Goal: Task Accomplishment & Management: Use online tool/utility

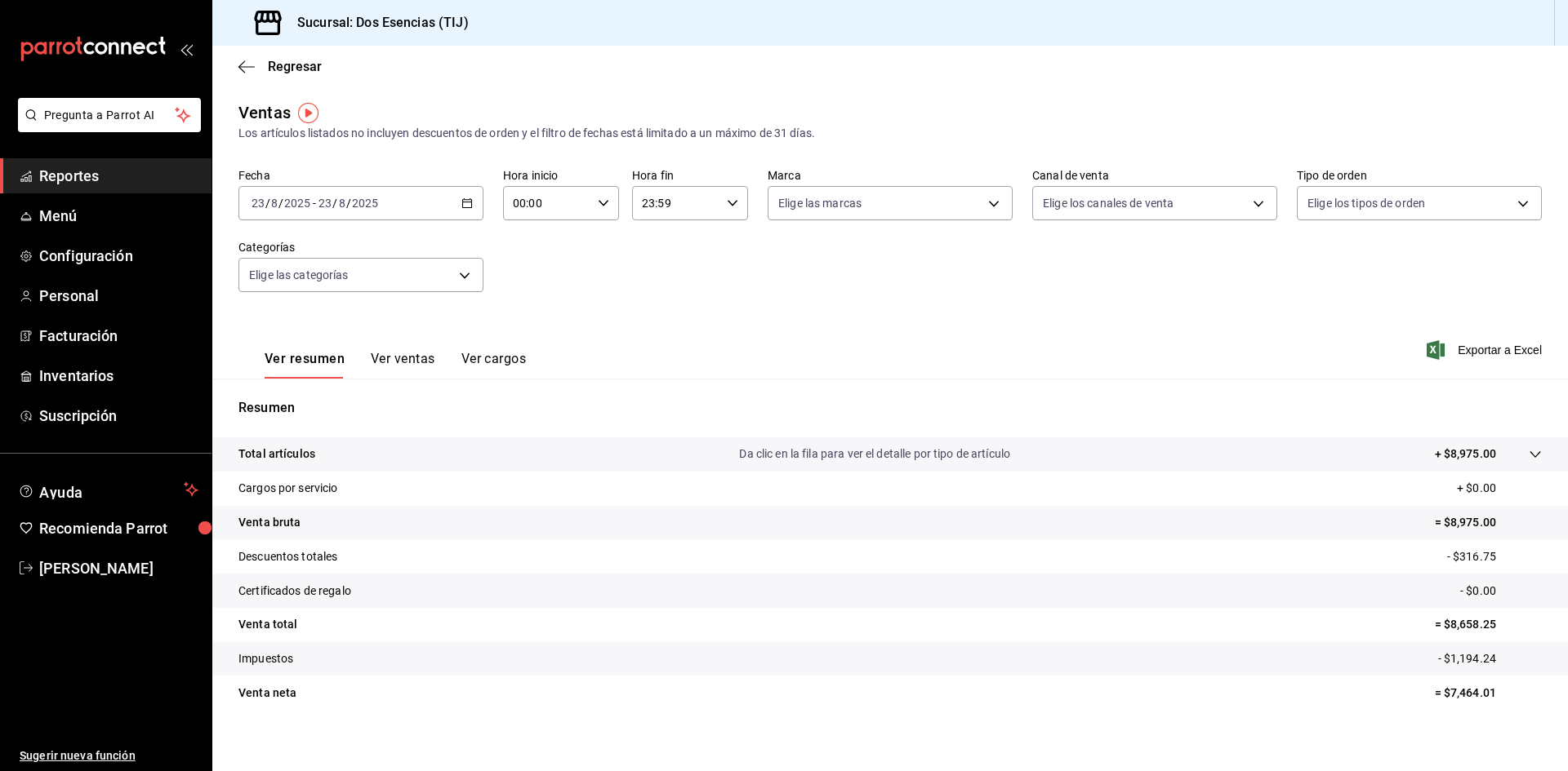
click at [113, 177] on span "Reportes" at bounding box center [118, 175] width 159 height 22
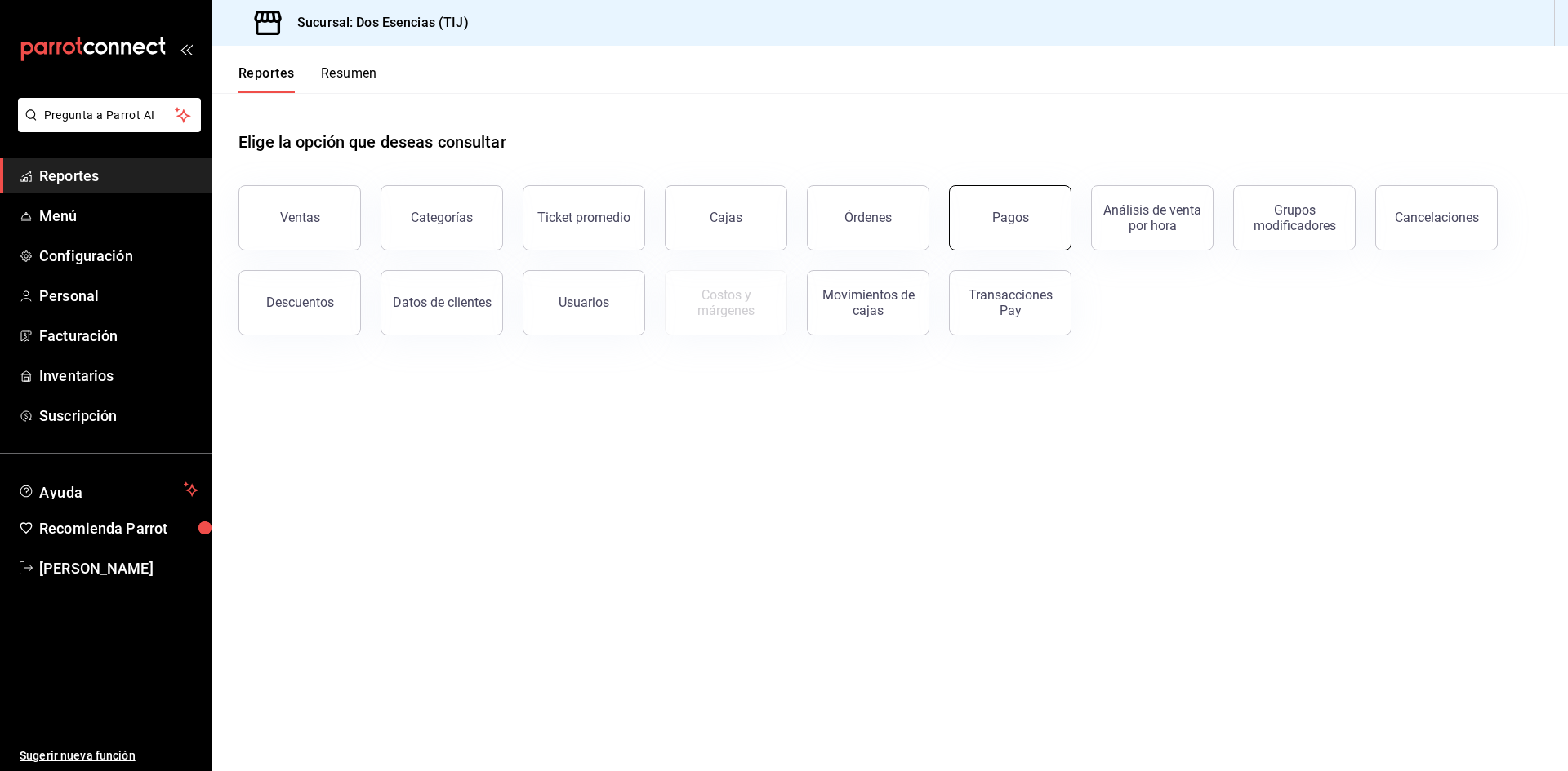
click at [1008, 225] on div "Pagos" at bounding box center [1010, 218] width 36 height 16
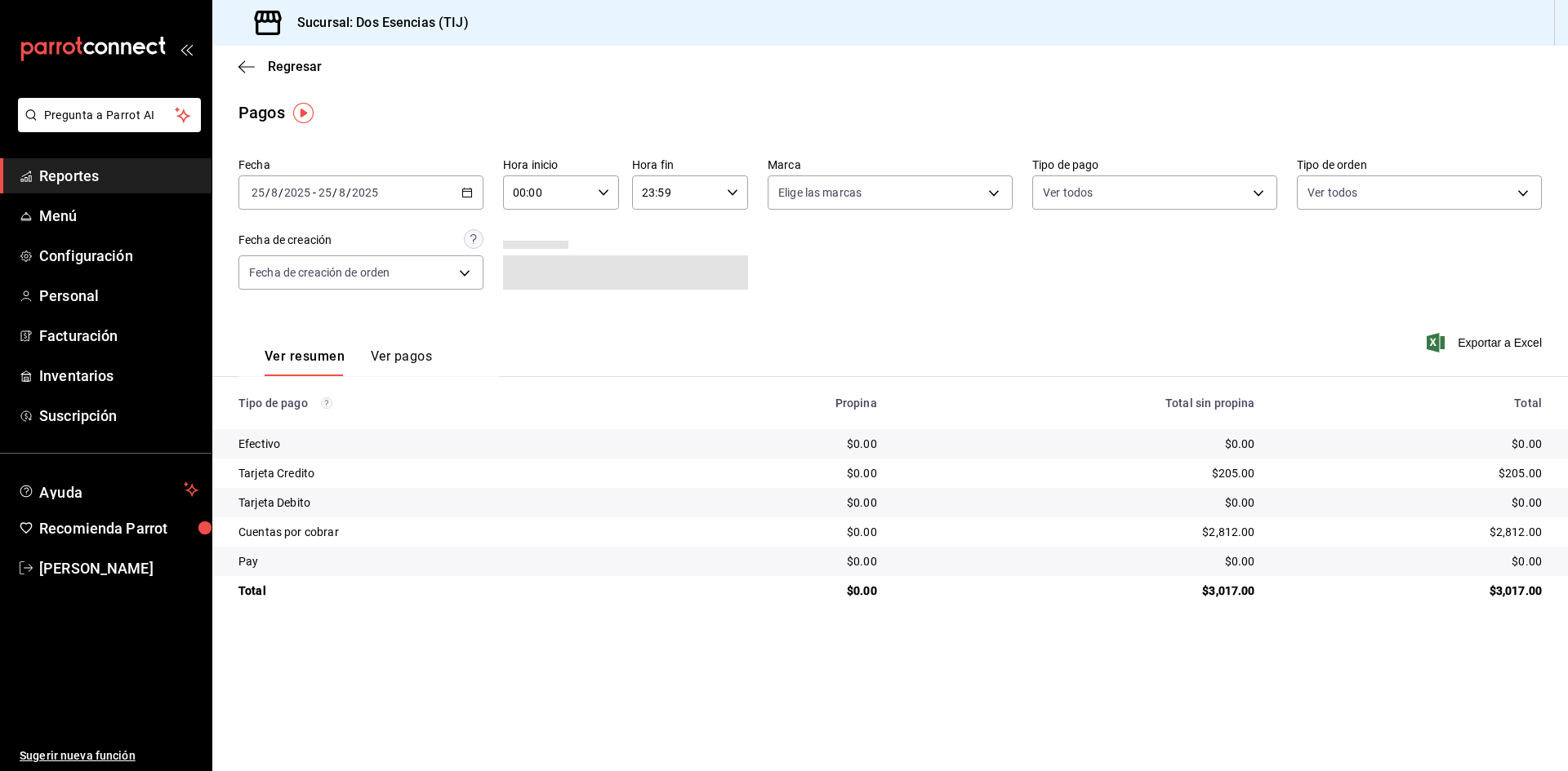
click at [462, 192] on \(Stroke\) "button" at bounding box center [466, 193] width 10 height 9
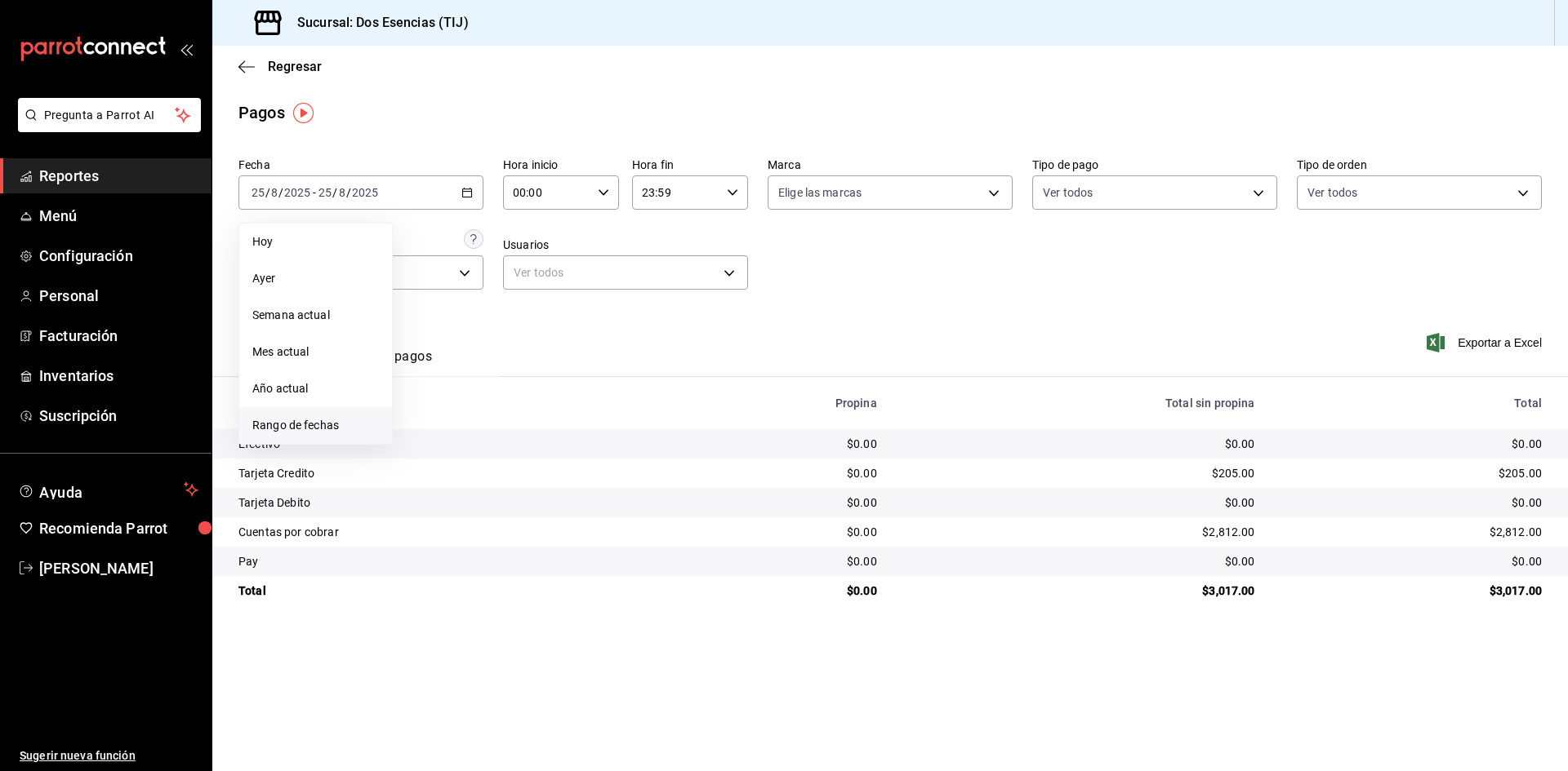
click at [275, 429] on span "Rango de fechas" at bounding box center [316, 426] width 126 height 17
click at [425, 404] on abbr "18" at bounding box center [426, 408] width 10 height 11
click at [601, 403] on abbr "24" at bounding box center [600, 408] width 10 height 11
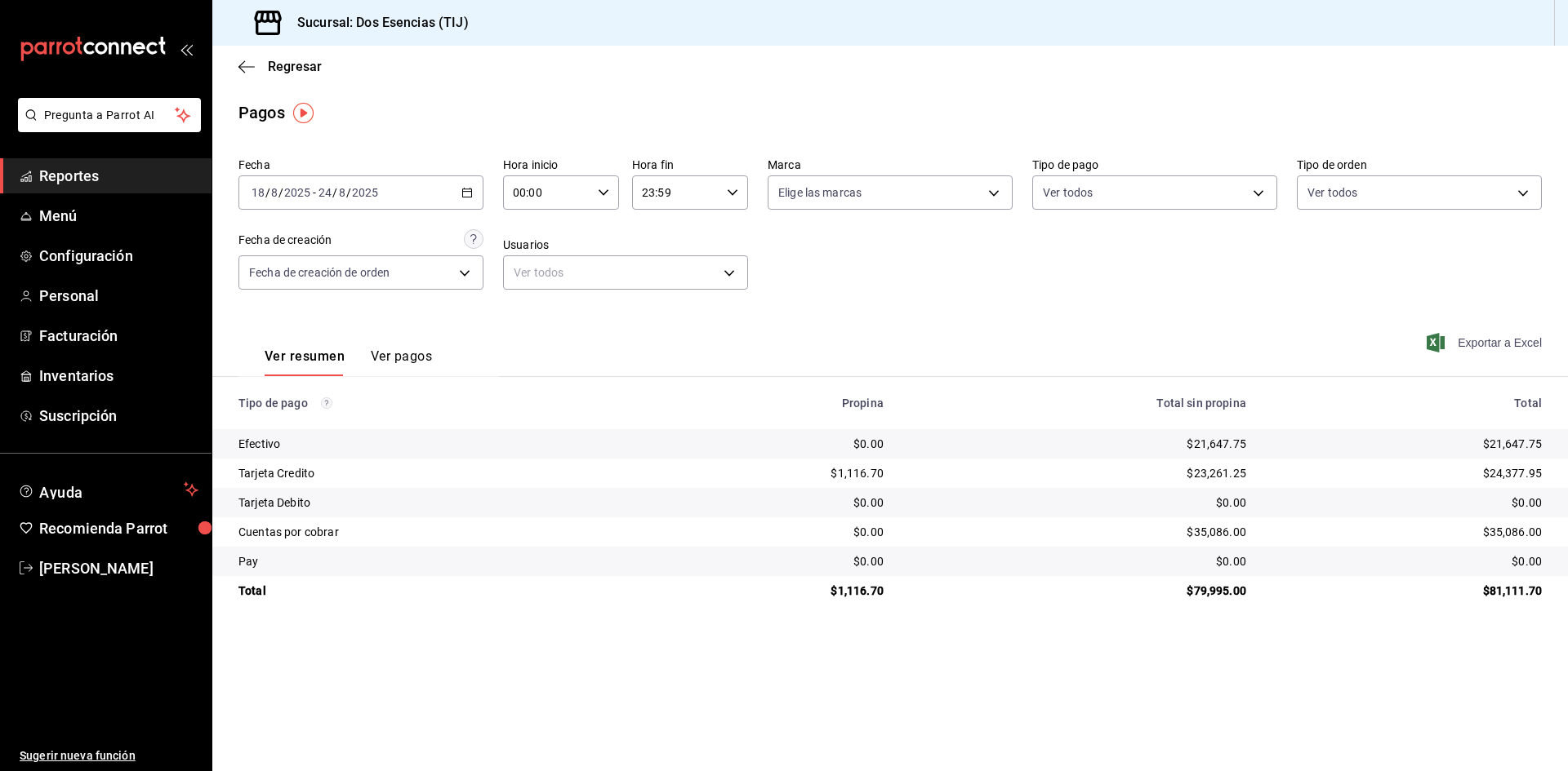
click at [1487, 346] on span "Exportar a Excel" at bounding box center [1485, 342] width 112 height 20
